Goal: Transaction & Acquisition: Purchase product/service

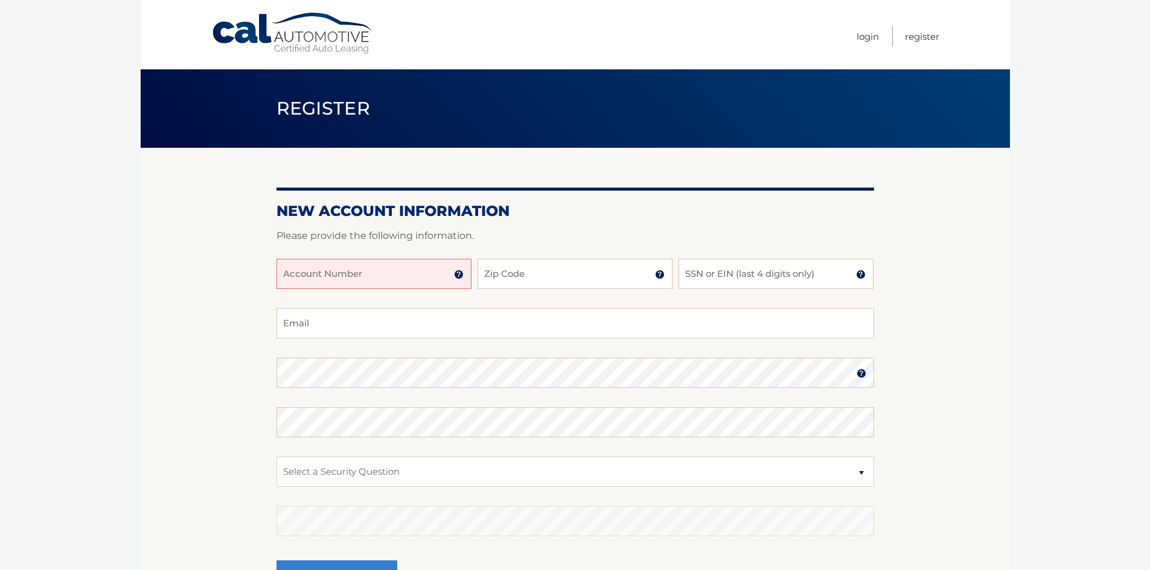
click at [416, 280] on input "Account Number" at bounding box center [373, 274] width 195 height 30
type input "44455721088"
click at [528, 273] on input "Zip Code" at bounding box center [575, 274] width 195 height 30
type input "11561"
click at [784, 280] on input "SSN or EIN (last 4 digits only)" at bounding box center [776, 274] width 195 height 30
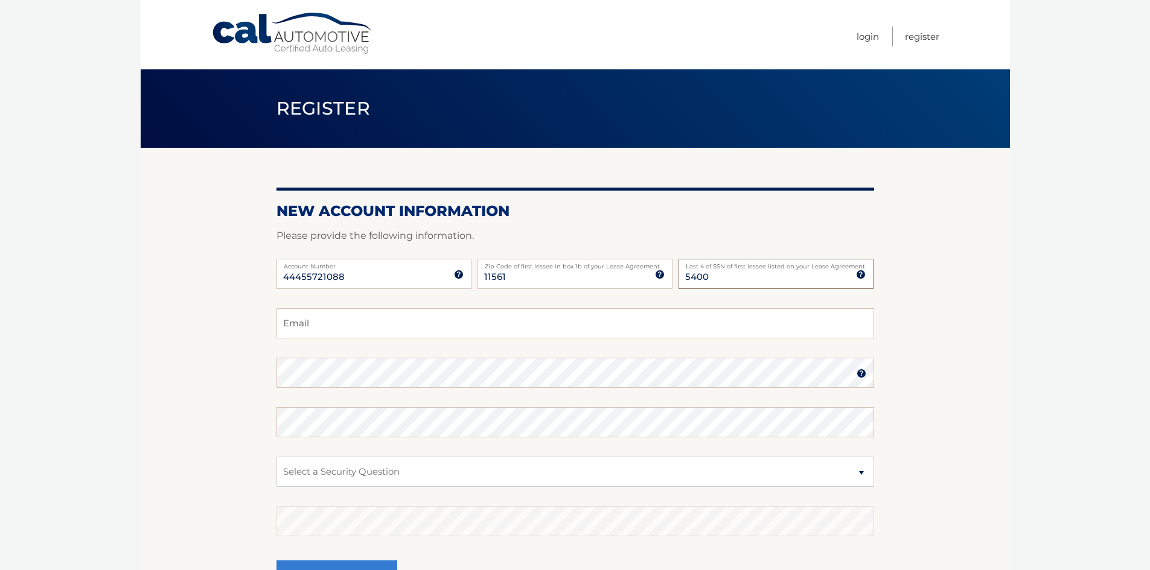
type input "5400"
click at [519, 326] on input "Email" at bounding box center [575, 323] width 598 height 30
type input "H"
click at [862, 36] on link "Login" at bounding box center [868, 37] width 22 height 20
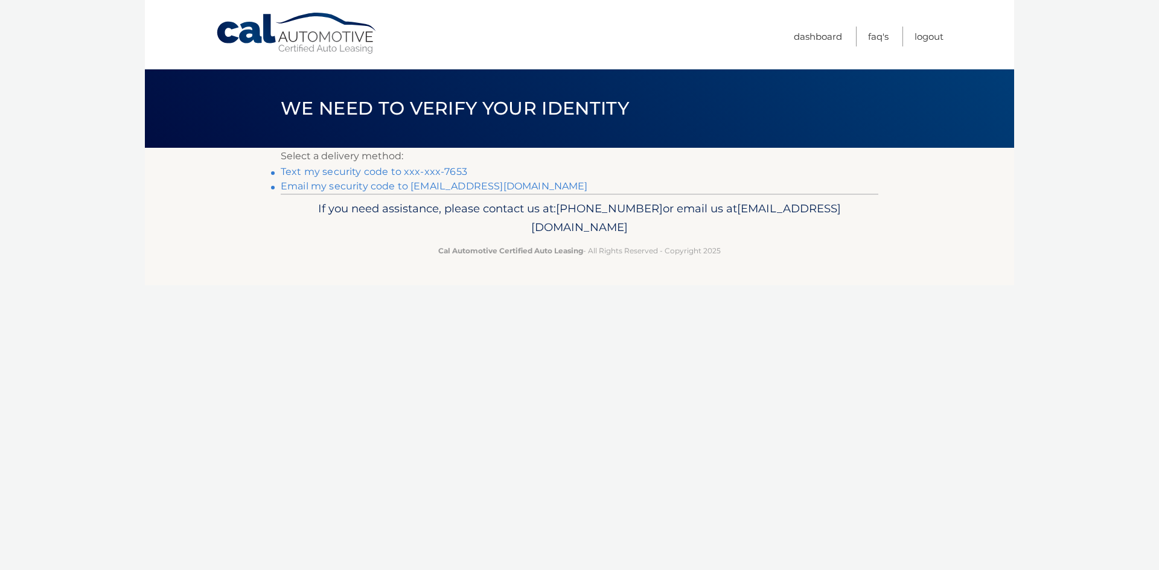
click at [400, 172] on link "Text my security code to xxx-xxx-7653" at bounding box center [374, 171] width 187 height 11
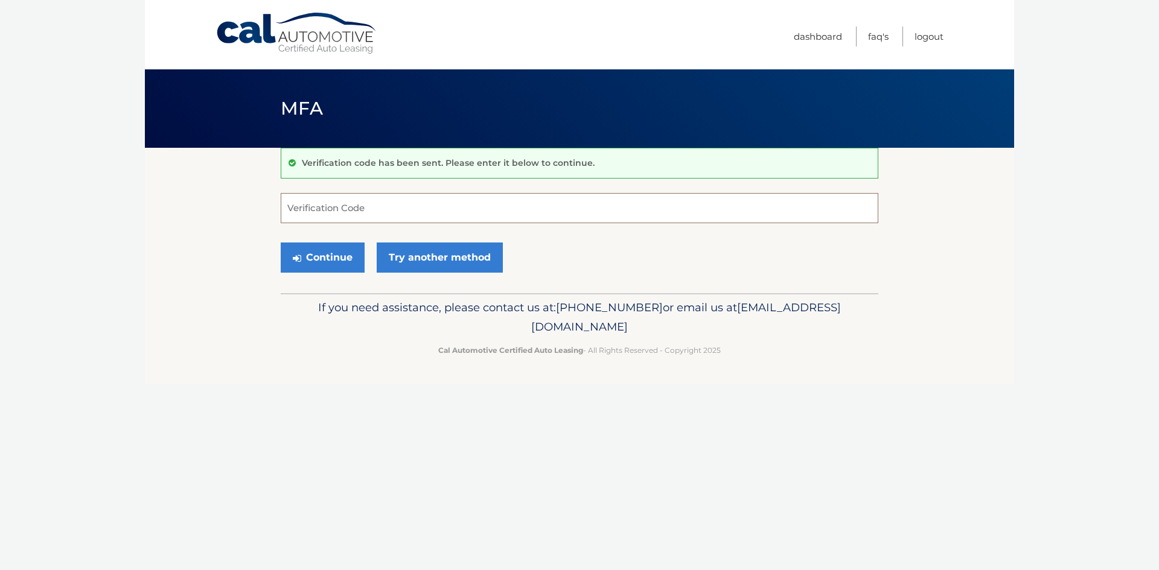
click at [362, 214] on input "Verification Code" at bounding box center [580, 208] width 598 height 30
type input "298427"
click at [333, 265] on button "Continue" at bounding box center [323, 258] width 84 height 30
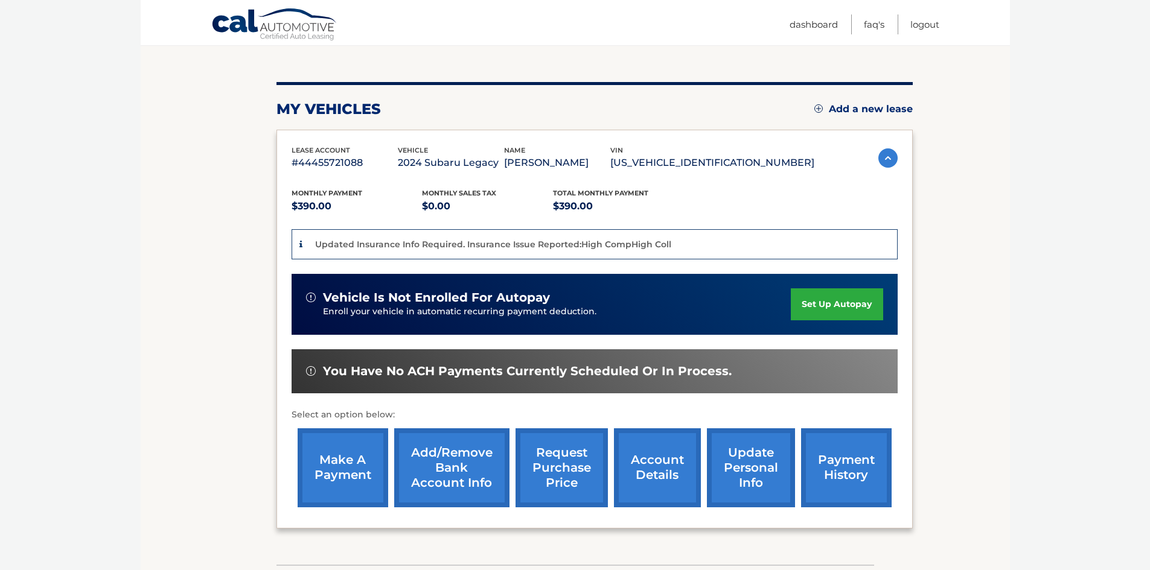
scroll to position [121, 0]
click at [339, 458] on link "make a payment" at bounding box center [343, 467] width 91 height 79
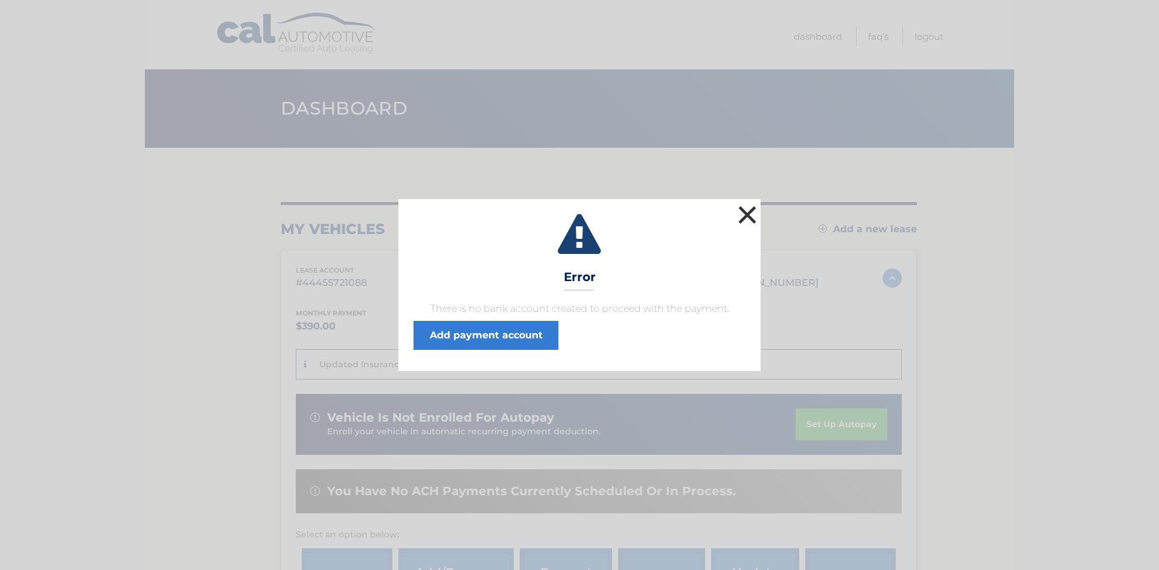
click at [746, 209] on button "×" at bounding box center [747, 215] width 24 height 24
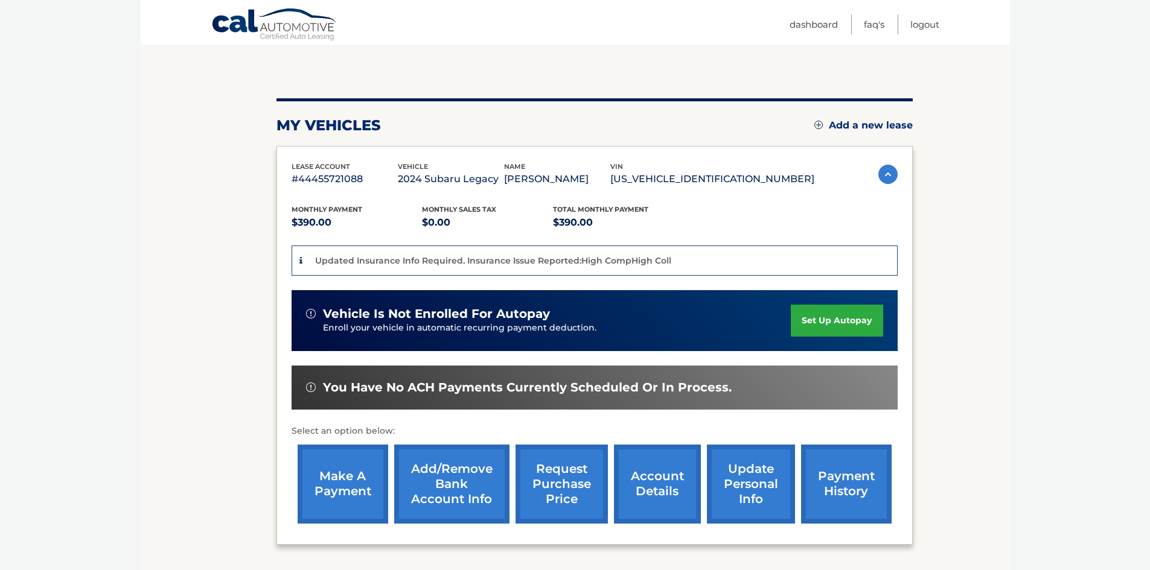
scroll to position [121, 0]
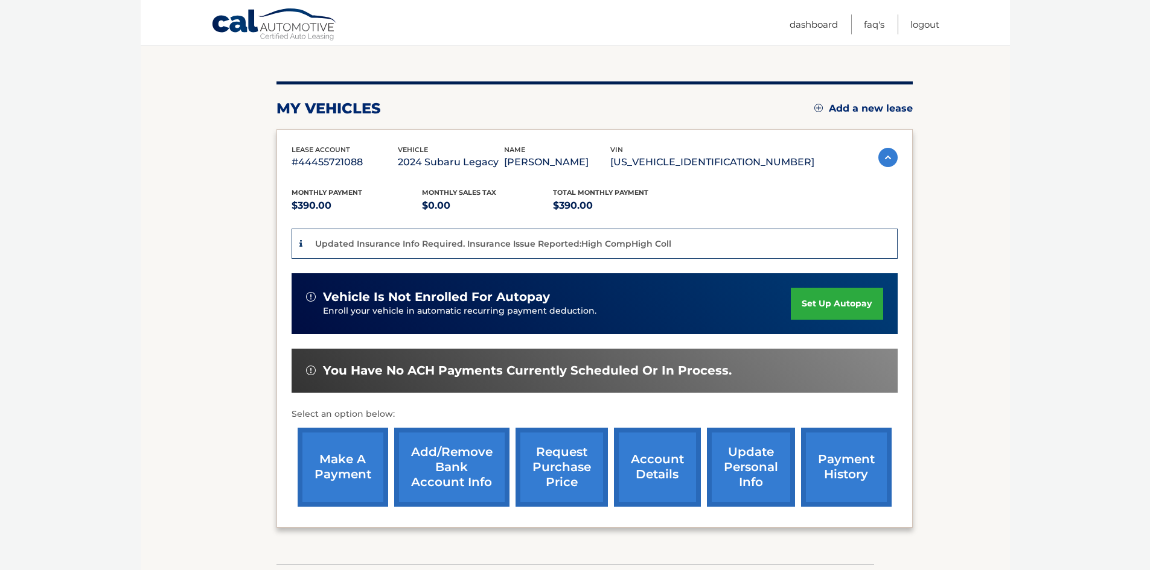
click at [834, 462] on link "payment history" at bounding box center [846, 467] width 91 height 79
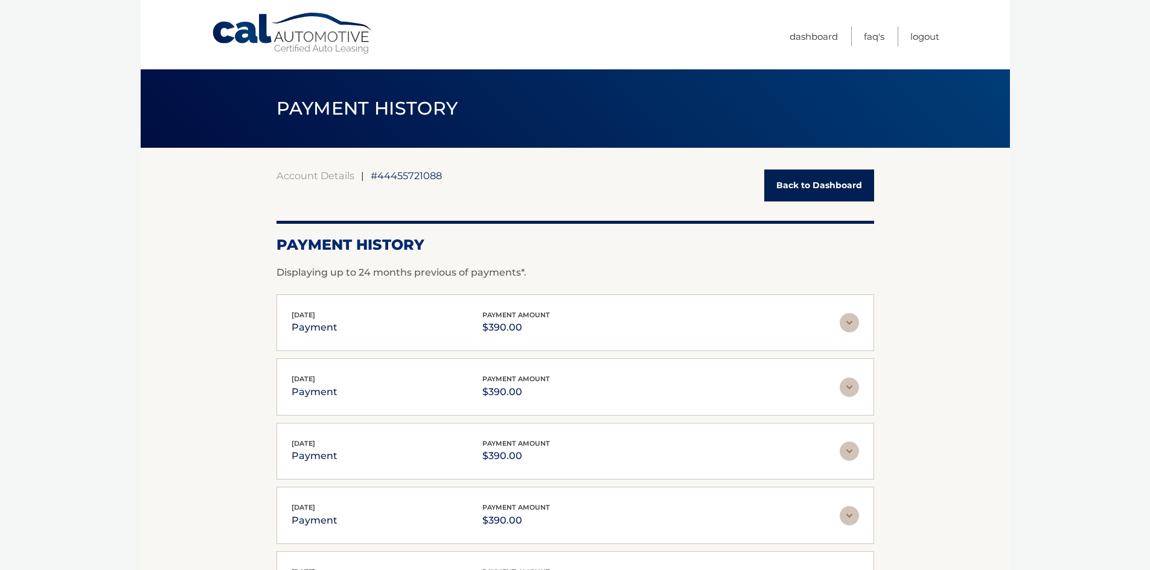
click at [790, 187] on link "Back to Dashboard" at bounding box center [819, 186] width 110 height 32
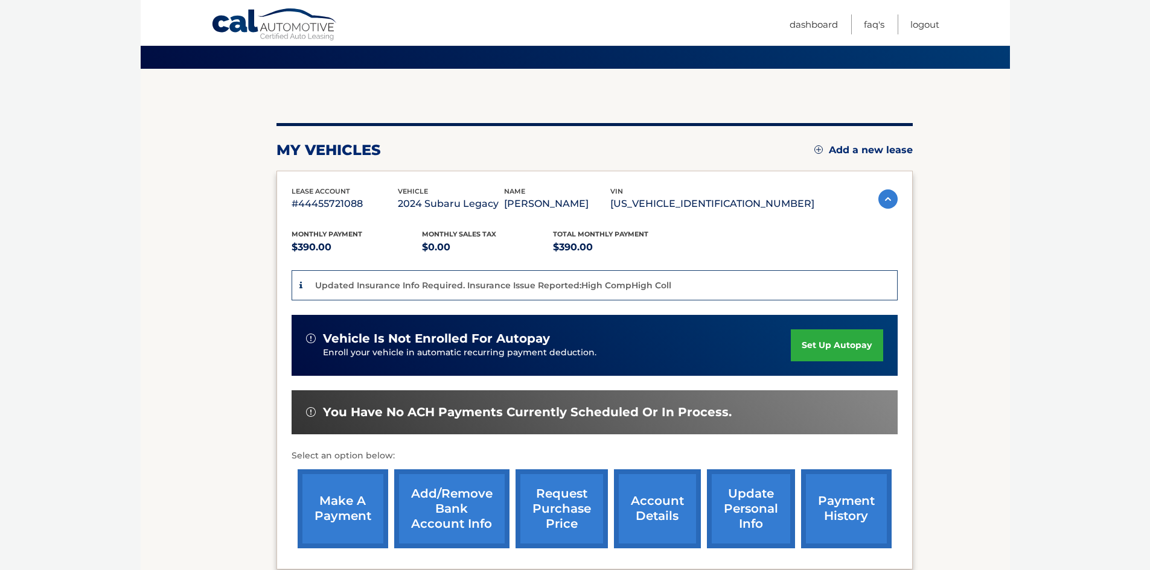
scroll to position [206, 0]
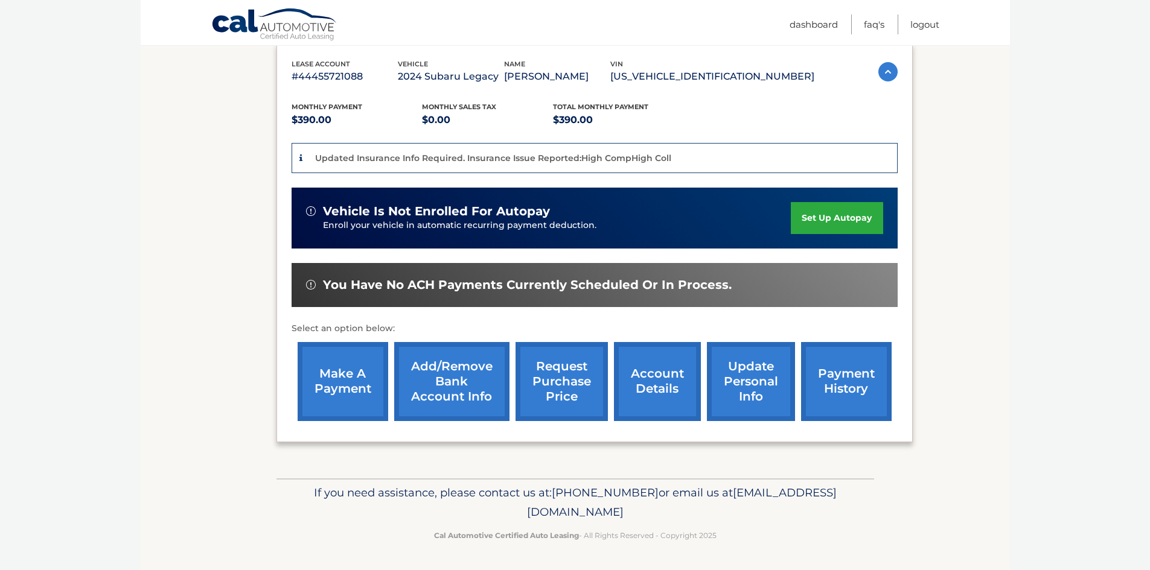
click at [455, 380] on link "Add/Remove bank account info" at bounding box center [451, 381] width 115 height 79
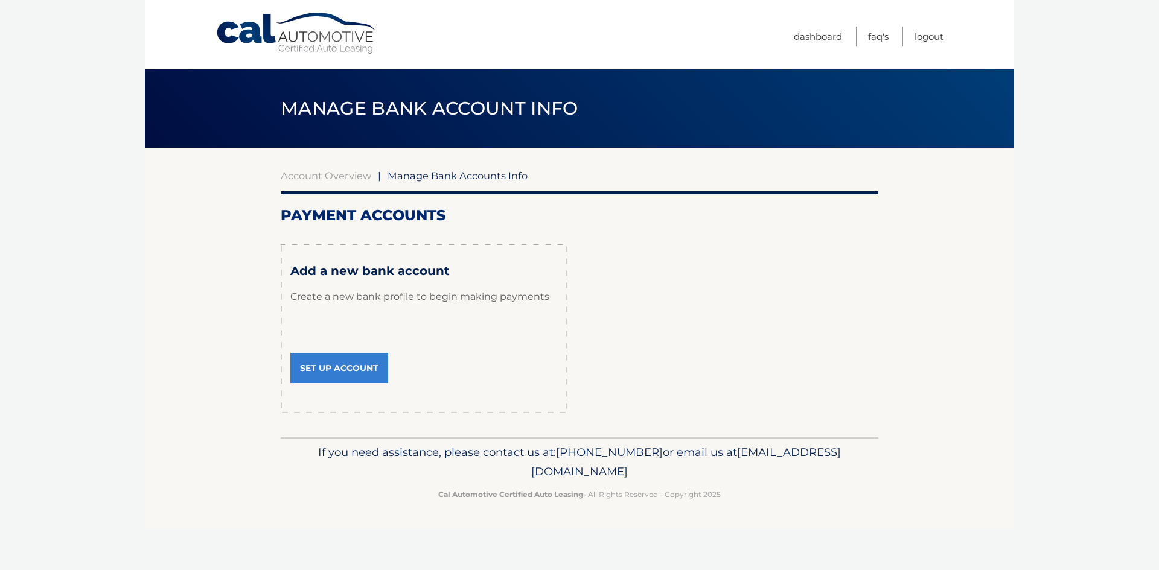
click at [344, 369] on link "Set Up Account" at bounding box center [339, 368] width 98 height 30
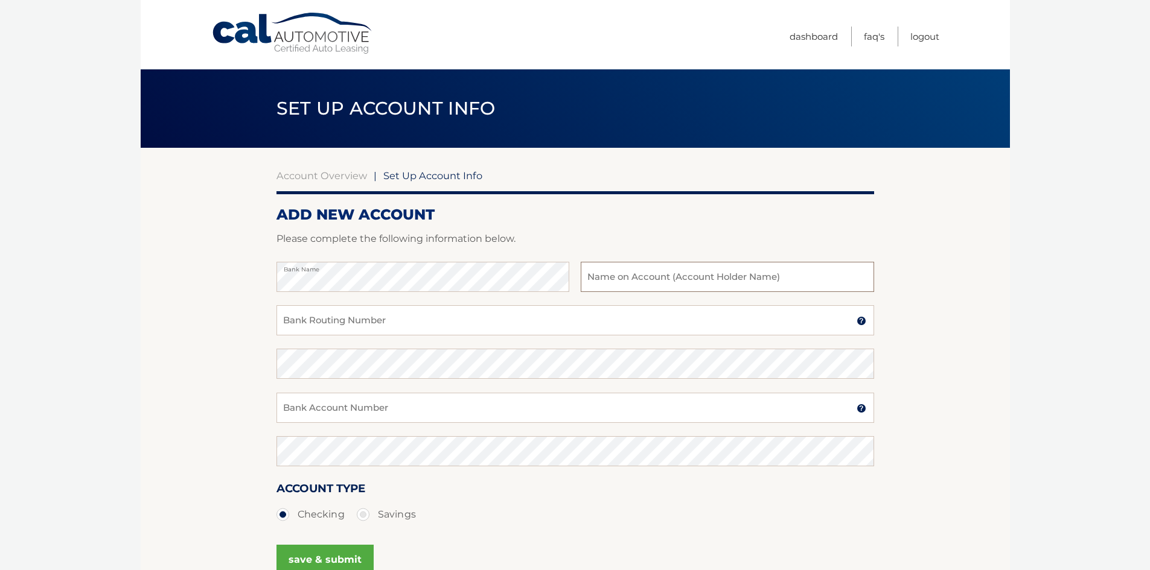
click at [598, 281] on input "text" at bounding box center [727, 277] width 293 height 30
type input "[PERSON_NAME]"
click at [424, 325] on input "Bank Routing Number" at bounding box center [575, 320] width 598 height 30
click at [322, 328] on input "Bank Routing Number" at bounding box center [575, 320] width 598 height 30
click at [333, 328] on input "Bank Routing Number" at bounding box center [575, 320] width 598 height 30
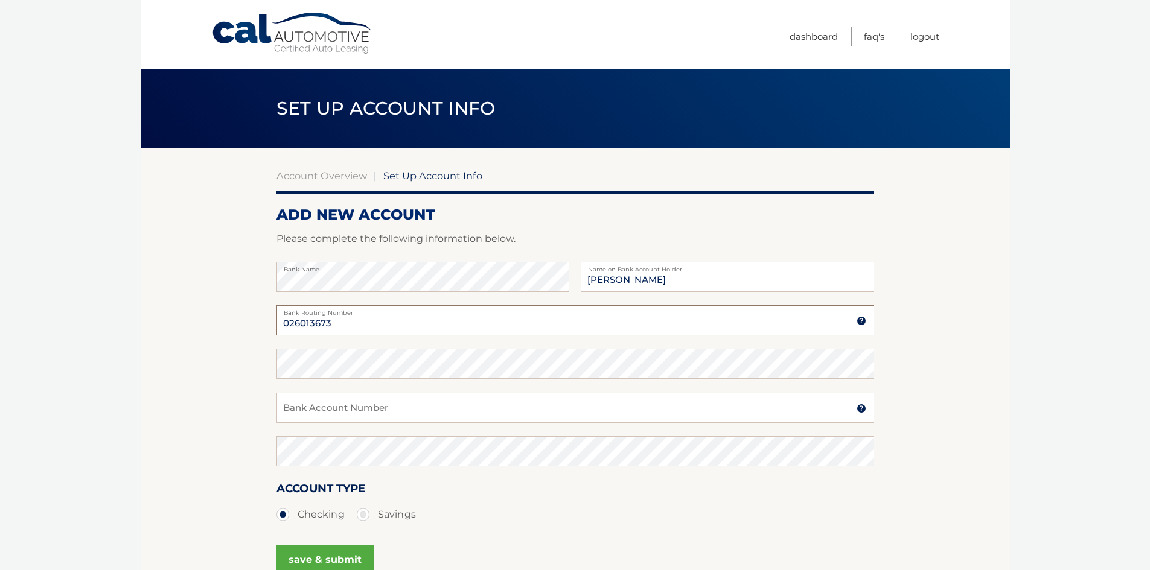
type input "026013673"
click at [358, 413] on input "Bank Account Number" at bounding box center [575, 408] width 598 height 30
type input "7919720941"
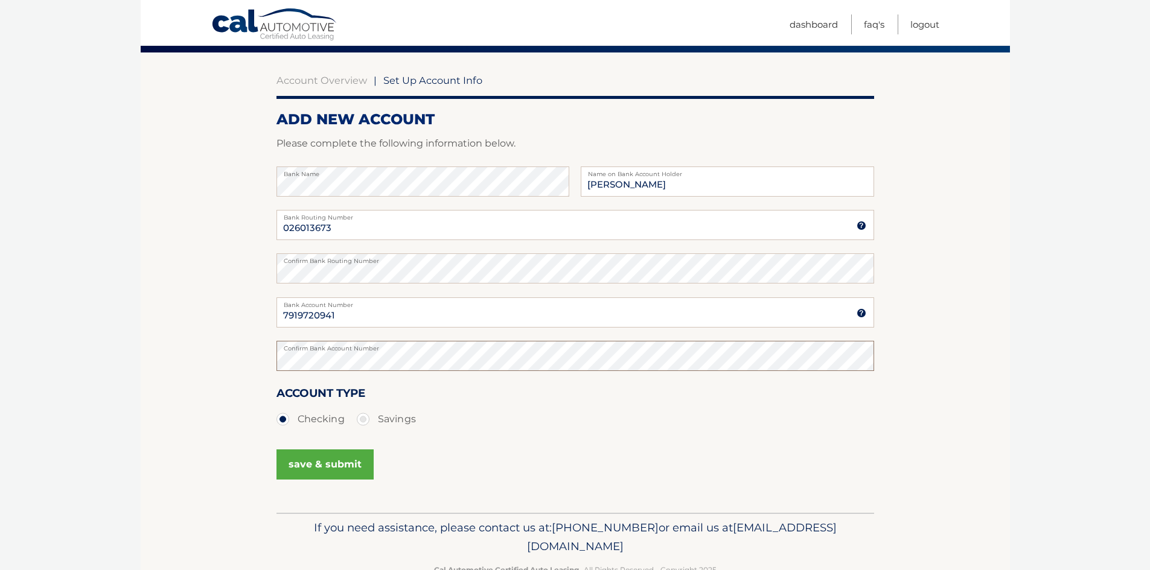
scroll to position [121, 0]
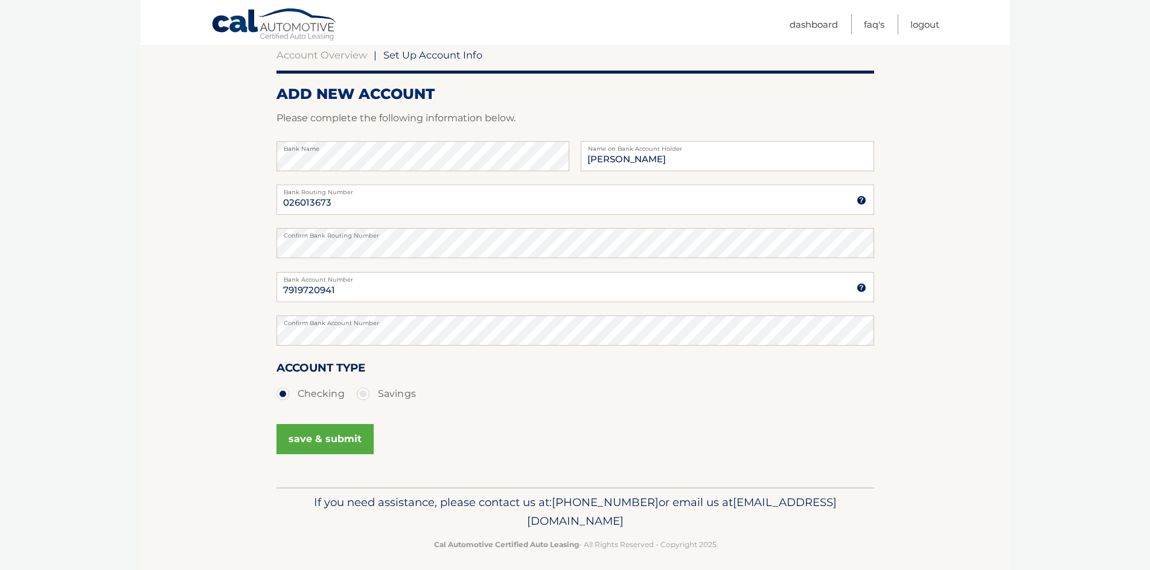
click at [324, 442] on button "save & submit" at bounding box center [324, 439] width 97 height 30
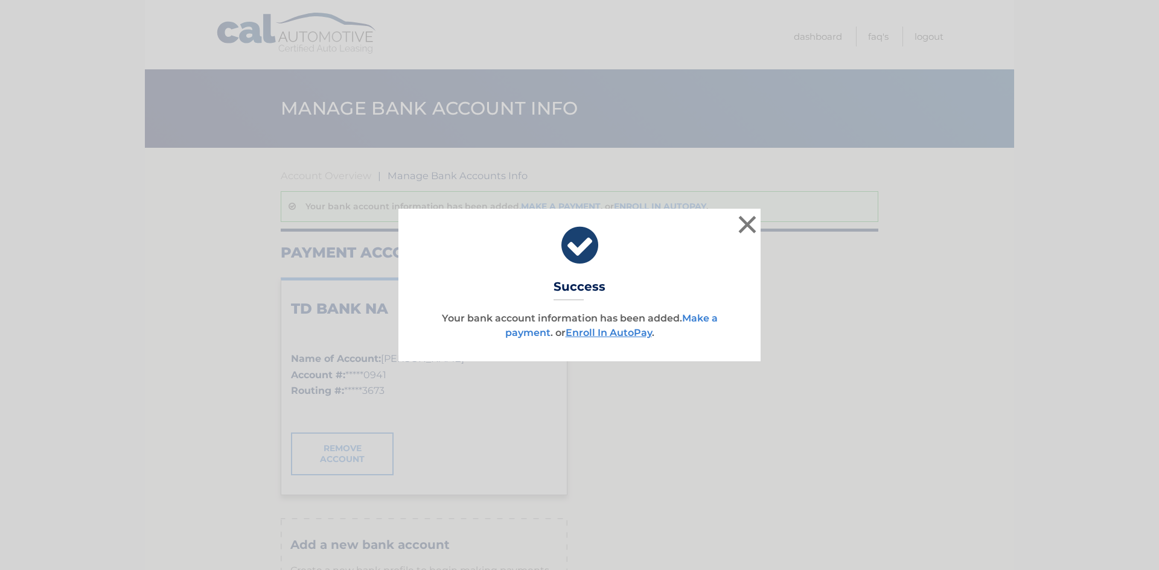
click at [528, 332] on link "Make a payment" at bounding box center [611, 326] width 212 height 26
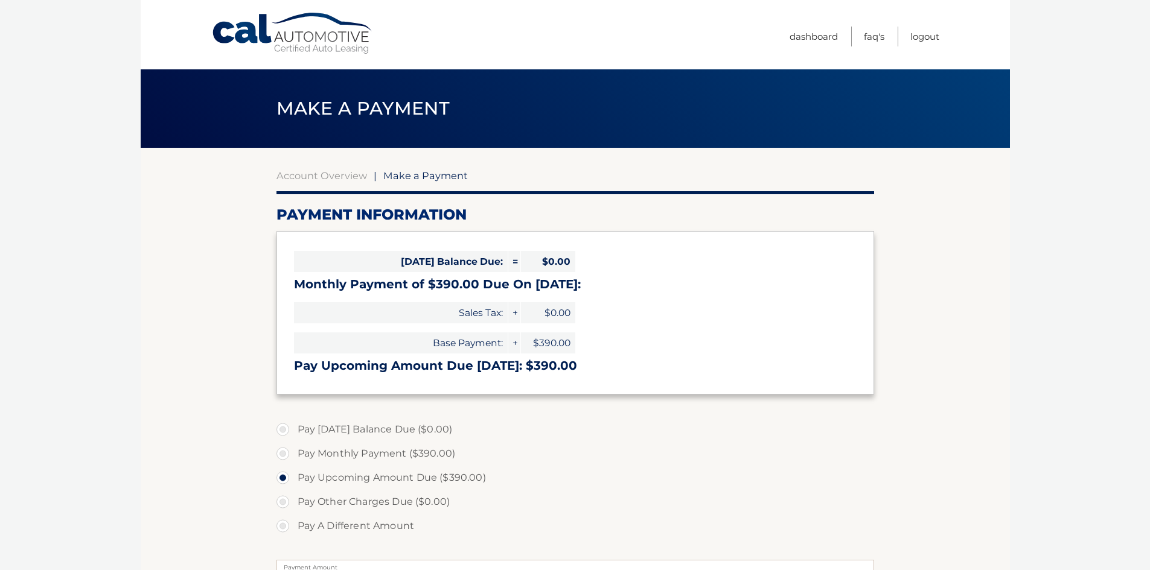
select select "MjgwNmZhOTItNDIyMi00MTRjLTk1NDMtZGMxMjY5YjFlZTFm"
click at [281, 453] on label "Pay Monthly Payment ($390.00)" at bounding box center [575, 454] width 598 height 24
click at [281, 453] on input "Pay Monthly Payment ($390.00)" at bounding box center [287, 451] width 12 height 19
radio input "true"
click at [284, 479] on label "Pay Upcoming Amount Due ($390.00)" at bounding box center [575, 478] width 598 height 24
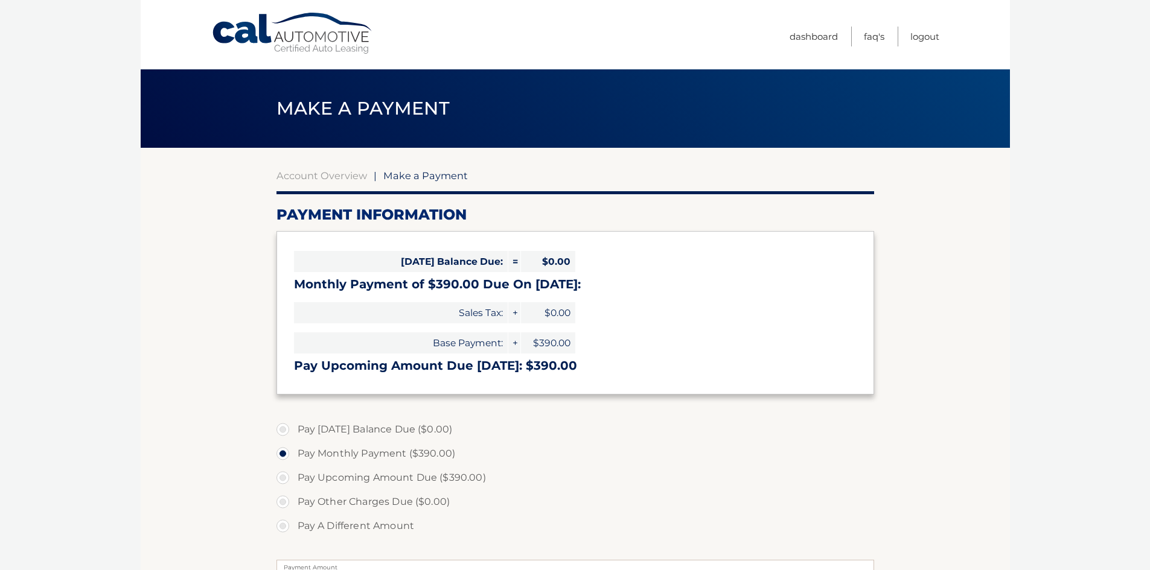
click at [284, 479] on input "Pay Upcoming Amount Due ($390.00)" at bounding box center [287, 475] width 12 height 19
radio input "true"
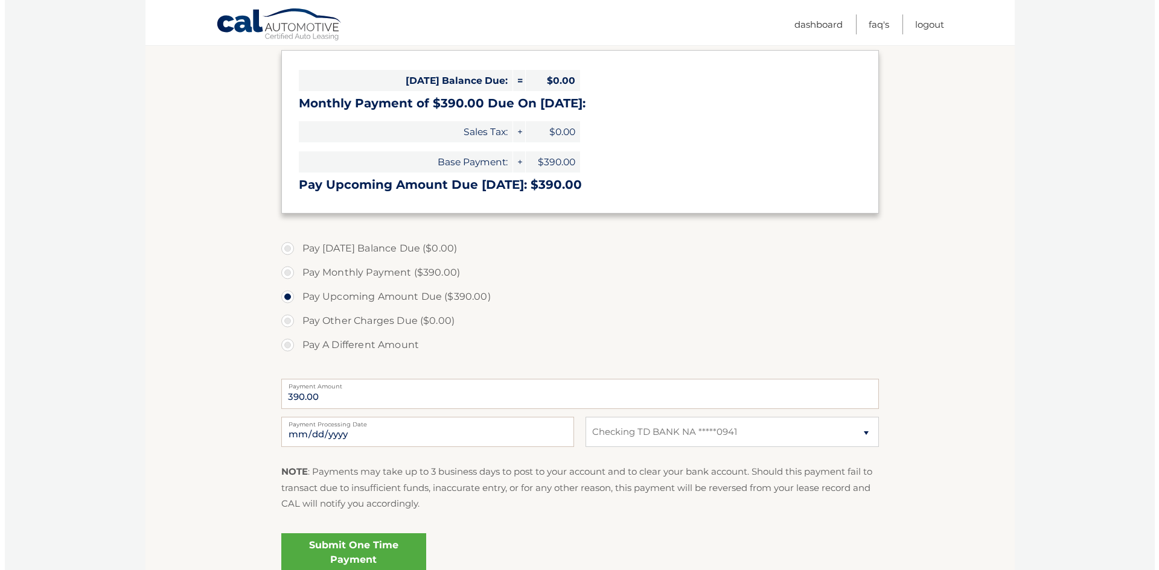
scroll to position [292, 0]
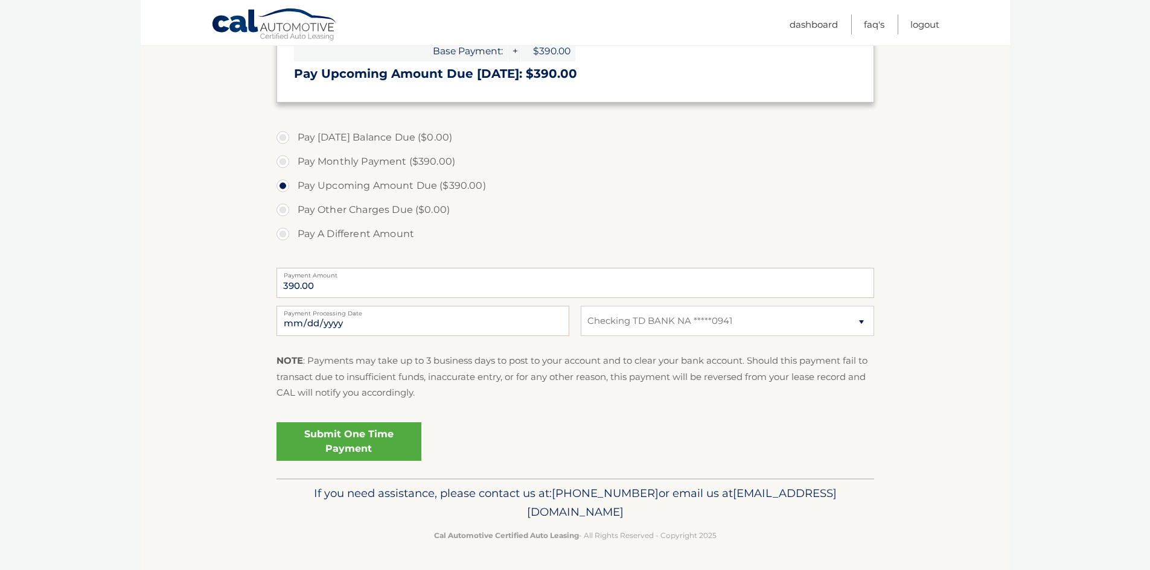
click at [351, 439] on link "Submit One Time Payment" at bounding box center [348, 442] width 145 height 39
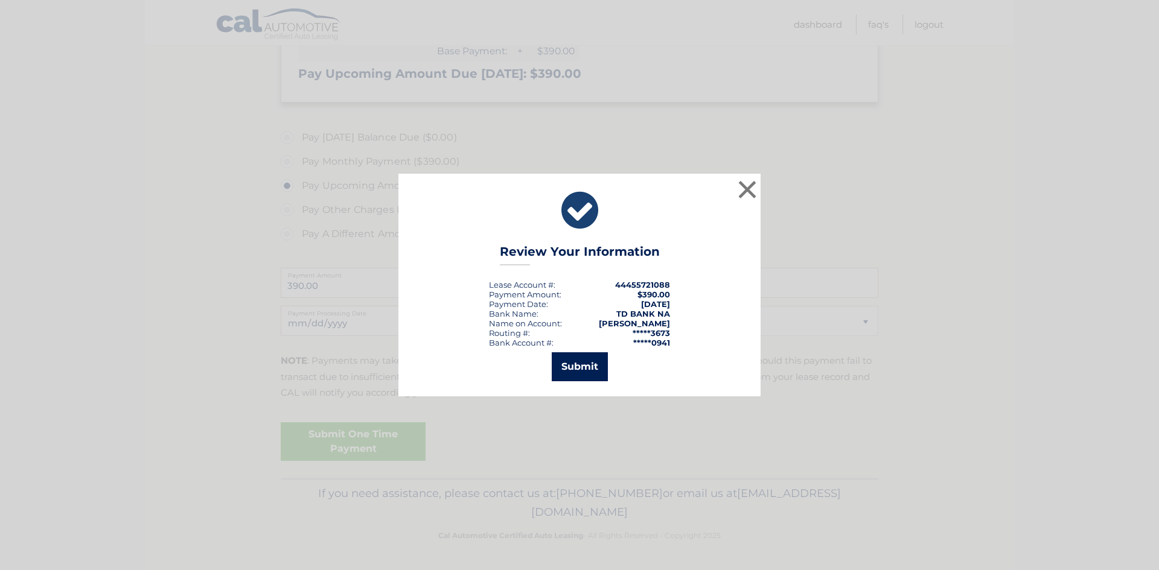
click at [581, 368] on button "Submit" at bounding box center [580, 367] width 56 height 29
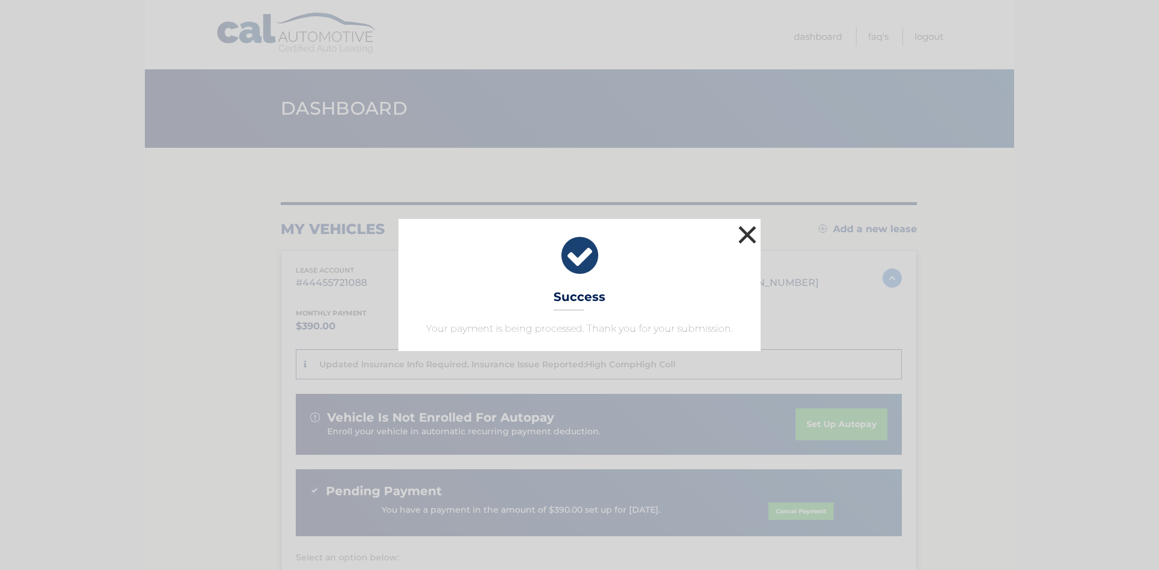
click at [747, 230] on button "×" at bounding box center [747, 235] width 24 height 24
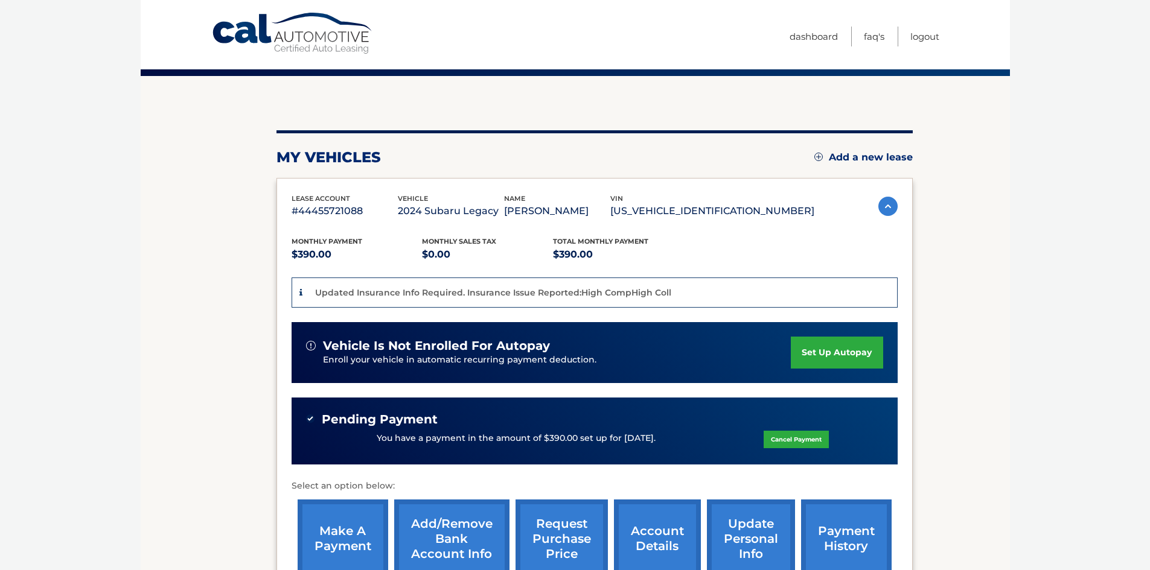
scroll to position [229, 0]
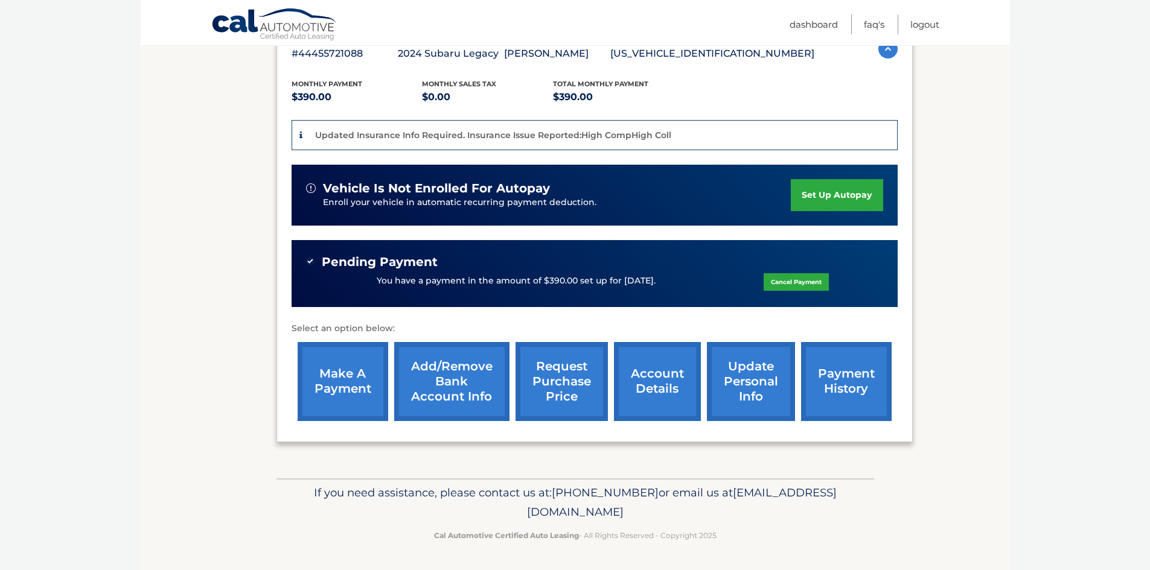
click at [817, 386] on link "payment history" at bounding box center [846, 381] width 91 height 79
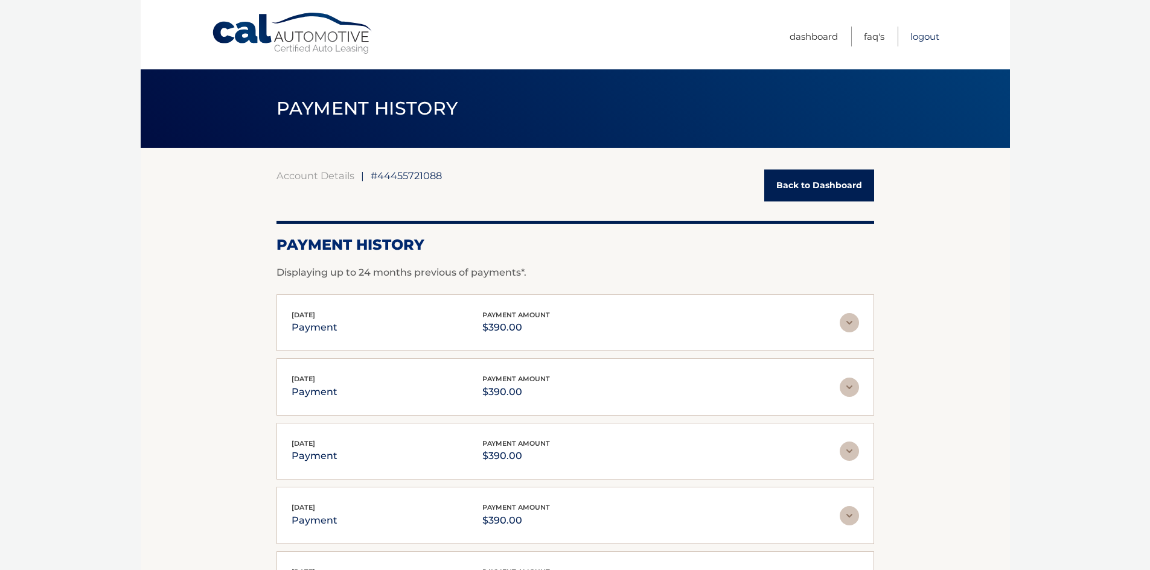
click at [919, 36] on link "Logout" at bounding box center [924, 37] width 29 height 20
